Goal: Task Accomplishment & Management: Use online tool/utility

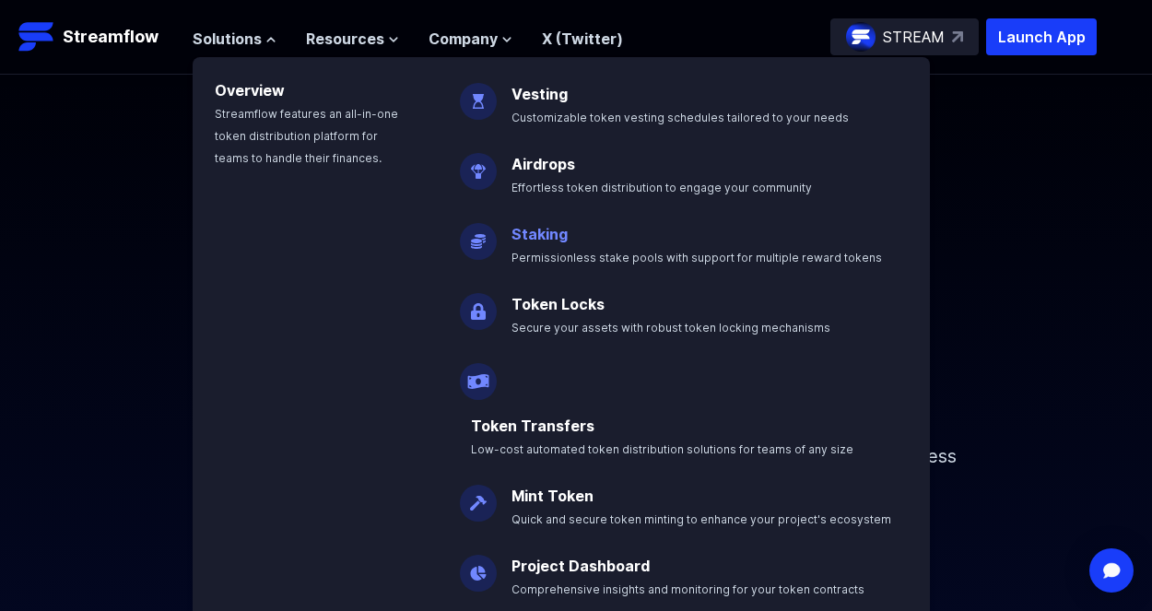
click at [556, 232] on link "Staking" at bounding box center [540, 234] width 56 height 18
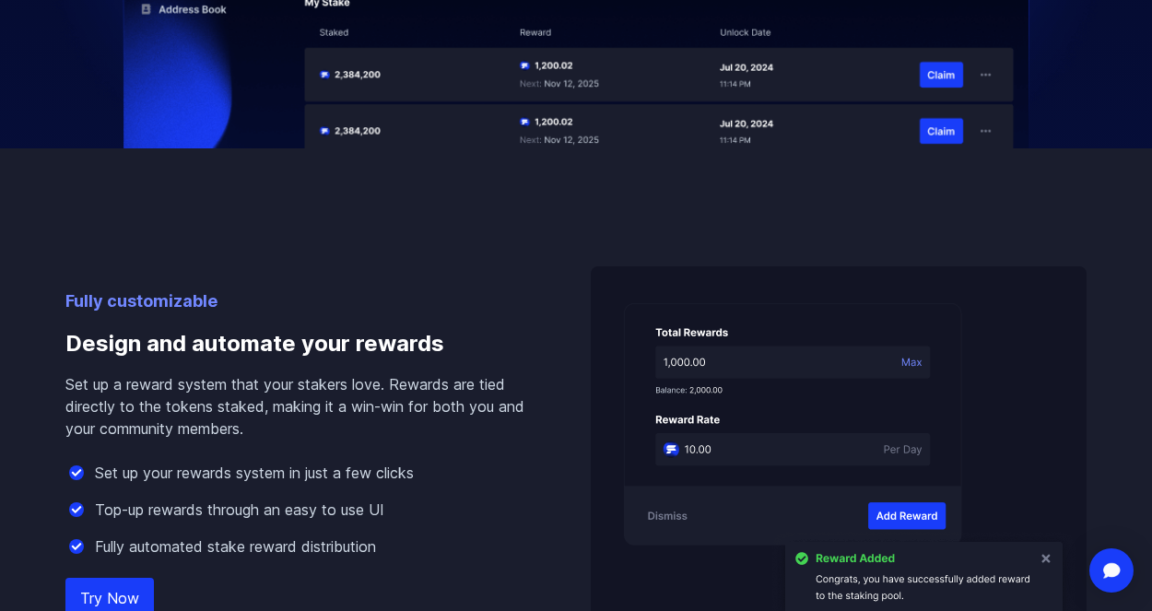
scroll to position [1208, 0]
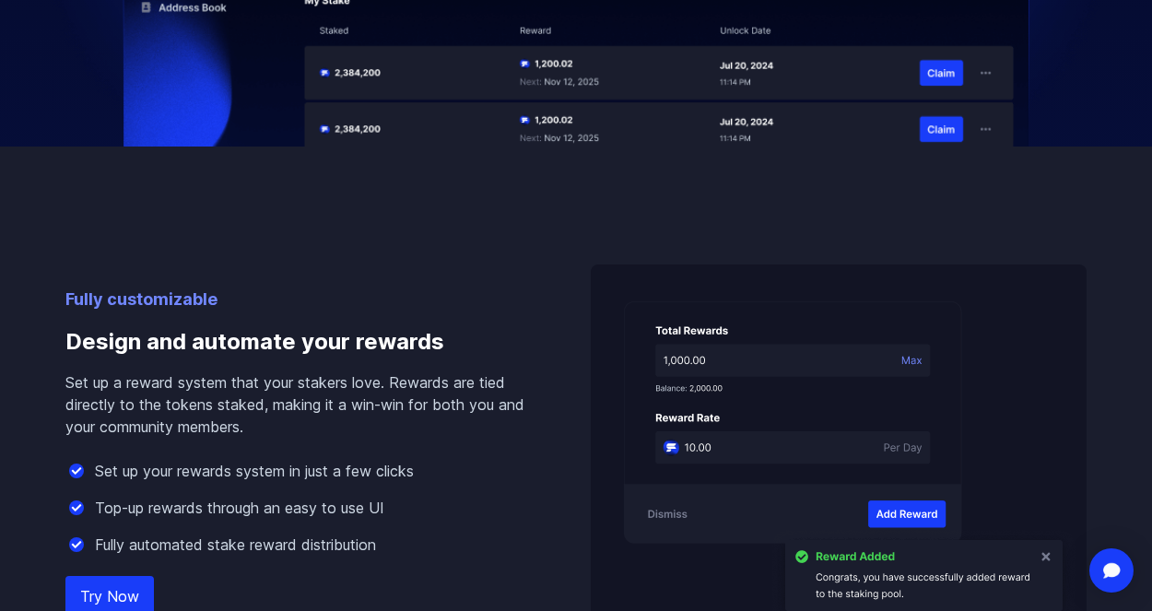
click at [533, 406] on div "Fully customizable Design and automate your rewards Set up a reward system that…" at bounding box center [575, 462] width 1021 height 394
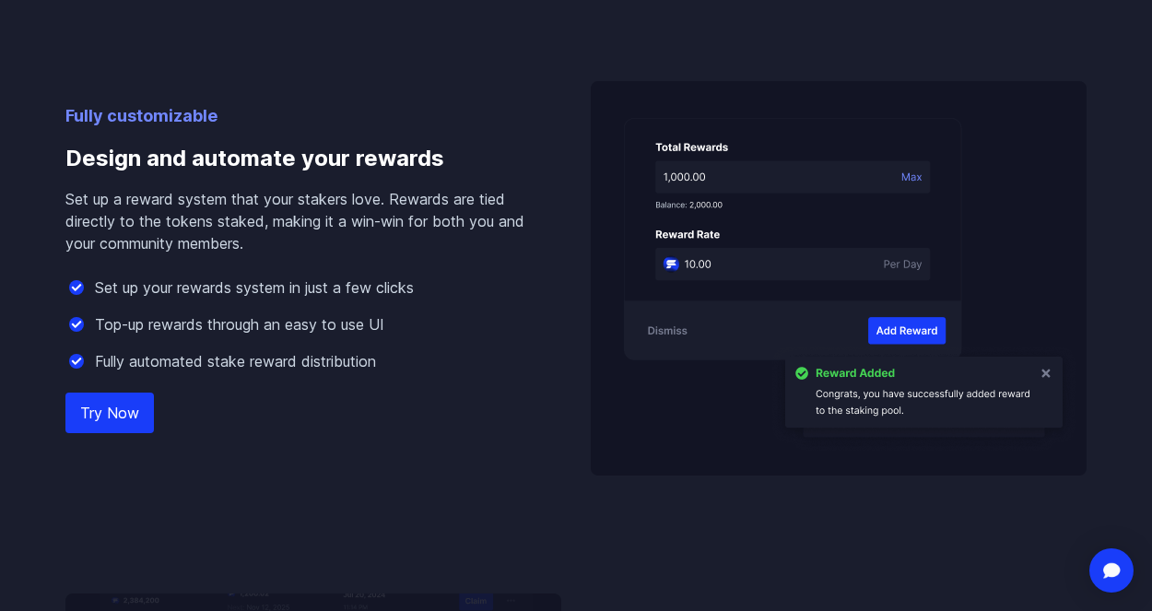
scroll to position [1393, 0]
click at [111, 412] on link "Try Now" at bounding box center [109, 412] width 88 height 41
